Goal: Transaction & Acquisition: Purchase product/service

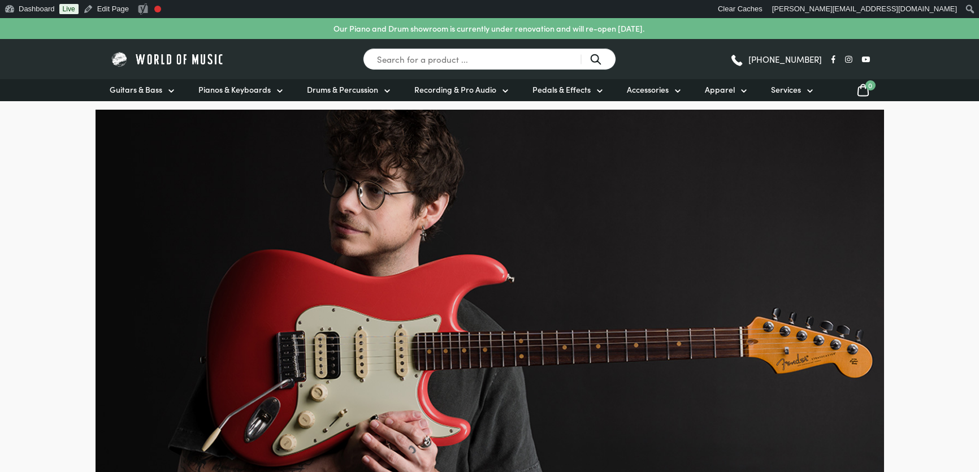
click at [474, 56] on input "Search for a product ..." at bounding box center [489, 59] width 253 height 22
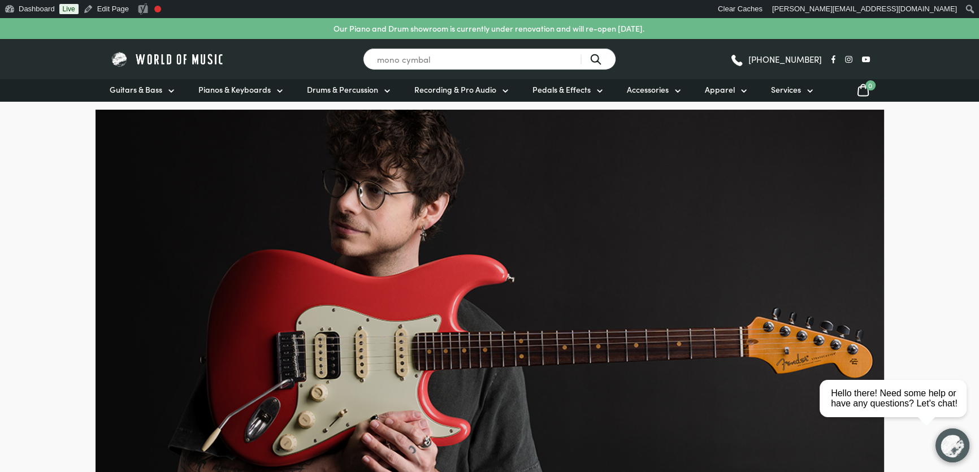
type input "mono cymbal"
type input "crush 20"
